Goal: Communication & Community: Share content

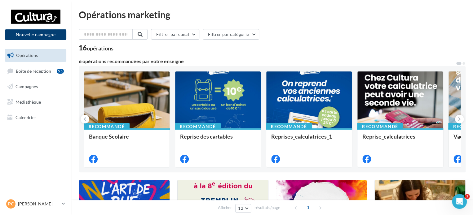
click at [41, 34] on button "Nouvelle campagne" at bounding box center [35, 34] width 61 height 11
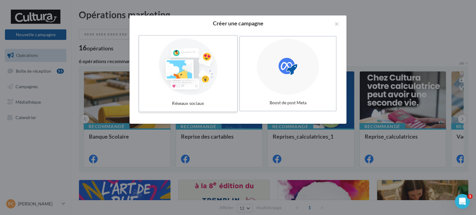
click at [212, 73] on div at bounding box center [188, 66] width 93 height 57
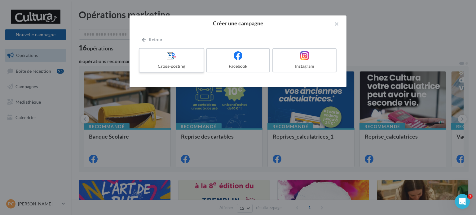
click at [187, 62] on label "Cross-posting" at bounding box center [171, 60] width 65 height 25
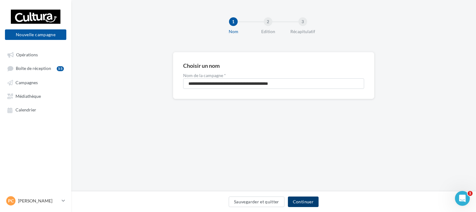
click at [303, 203] on button "Continuer" at bounding box center [303, 202] width 31 height 11
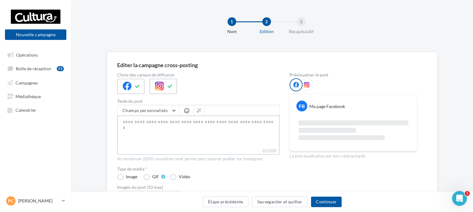
click at [139, 124] on textarea "0/2200" at bounding box center [198, 132] width 162 height 32
paste textarea "**********"
type textarea "**********"
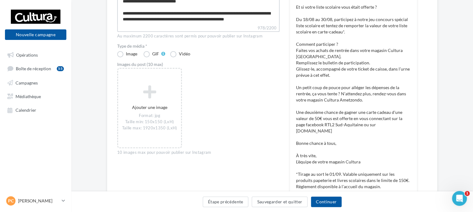
scroll to position [130, 0]
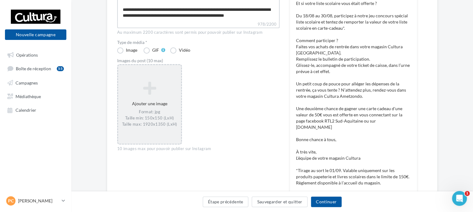
type textarea "**********"
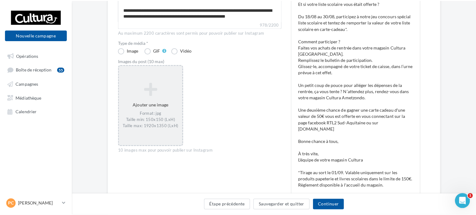
scroll to position [128, 0]
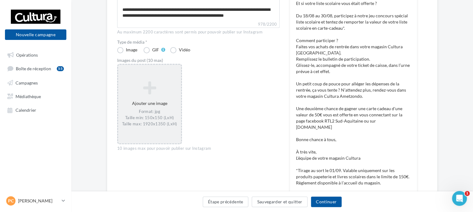
click at [151, 83] on icon at bounding box center [150, 88] width 58 height 15
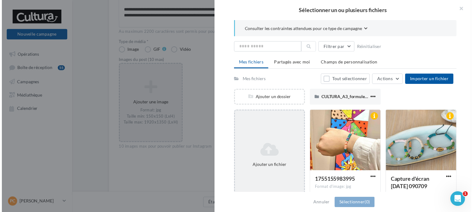
scroll to position [1, 0]
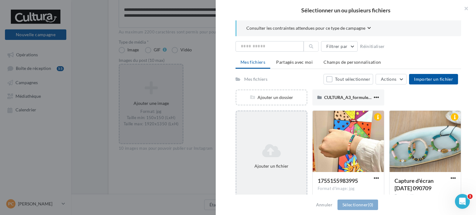
drag, startPoint x: 476, startPoint y: 147, endPoint x: 291, endPoint y: 156, distance: 185.3
click at [291, 156] on div "Consulter les contraintes attendues pour ce type de campagne Filtrer par Réinit…" at bounding box center [348, 107] width 265 height 175
click at [265, 164] on div "Ajouter un fichier" at bounding box center [271, 166] width 65 height 6
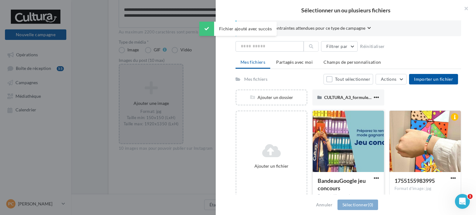
click at [360, 166] on div at bounding box center [348, 142] width 71 height 62
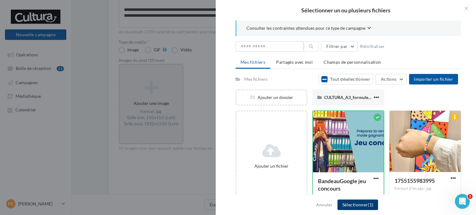
click at [358, 204] on button "Sélectionner (1)" at bounding box center [358, 205] width 41 height 11
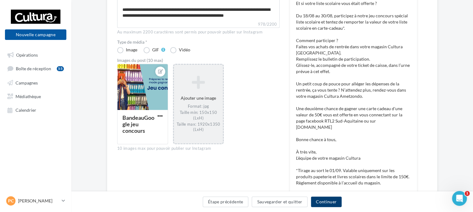
click at [328, 203] on button "Continuer" at bounding box center [326, 202] width 31 height 11
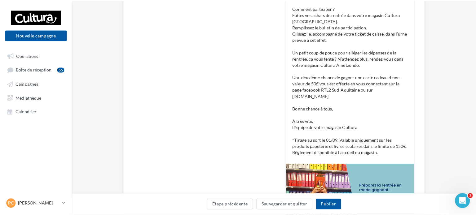
scroll to position [159, 0]
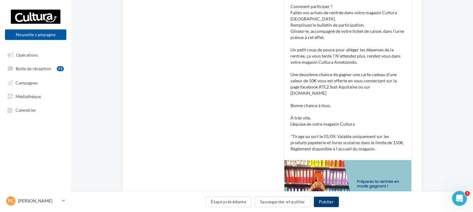
click at [326, 200] on button "Publier" at bounding box center [326, 202] width 25 height 11
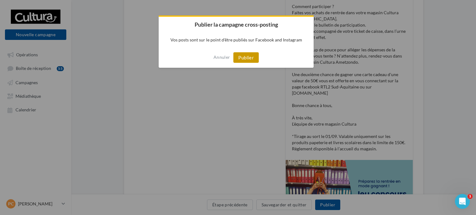
click at [245, 57] on button "Publier" at bounding box center [245, 57] width 25 height 11
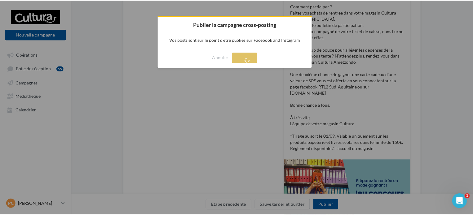
scroll to position [10, 0]
